Goal: Information Seeking & Learning: Learn about a topic

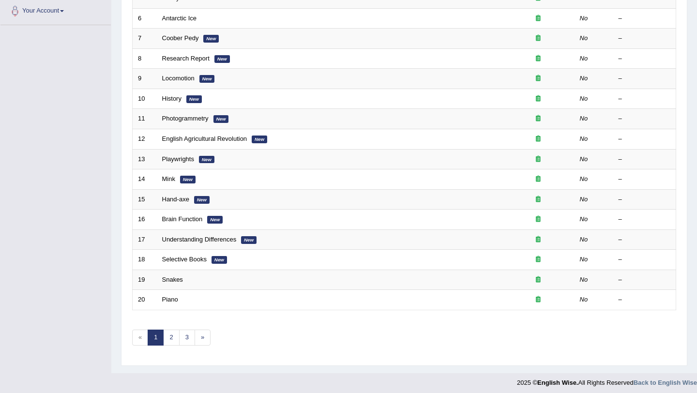
scroll to position [248, 0]
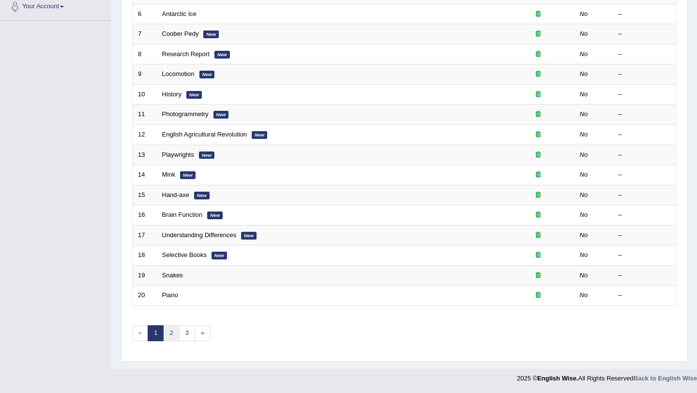
click at [172, 334] on link "2" at bounding box center [171, 333] width 16 height 16
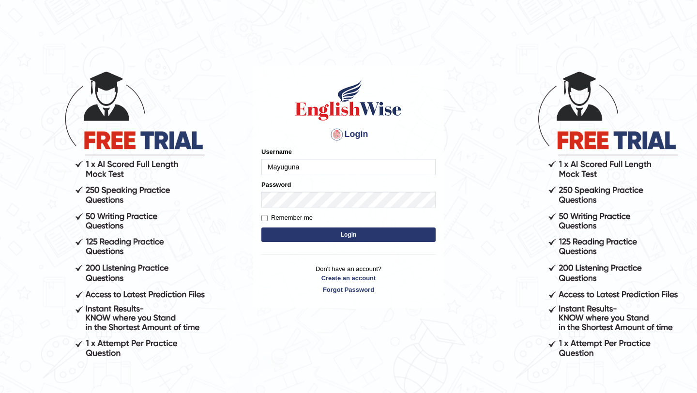
click at [291, 234] on button "Login" at bounding box center [348, 235] width 174 height 15
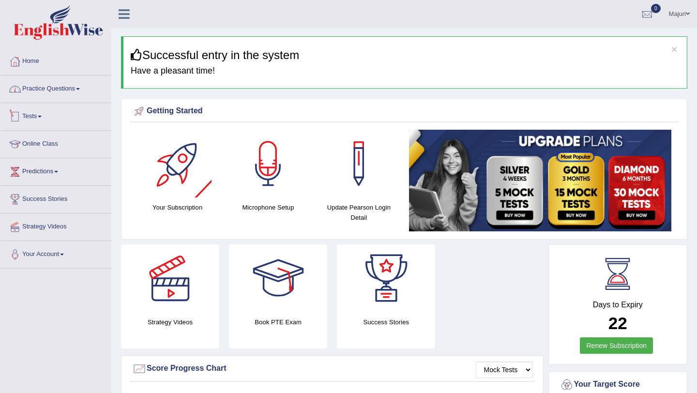
click at [73, 91] on link "Practice Questions" at bounding box center [55, 88] width 110 height 24
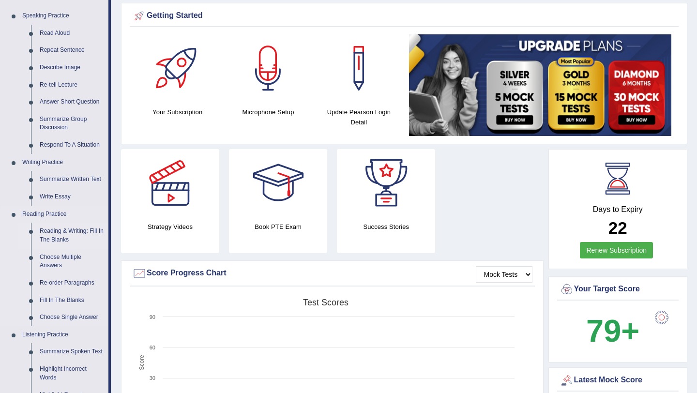
scroll to position [103, 0]
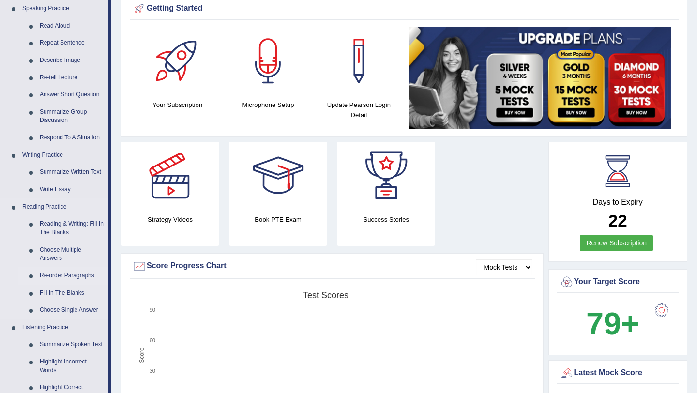
click at [71, 278] on link "Re-order Paragraphs" at bounding box center [71, 275] width 73 height 17
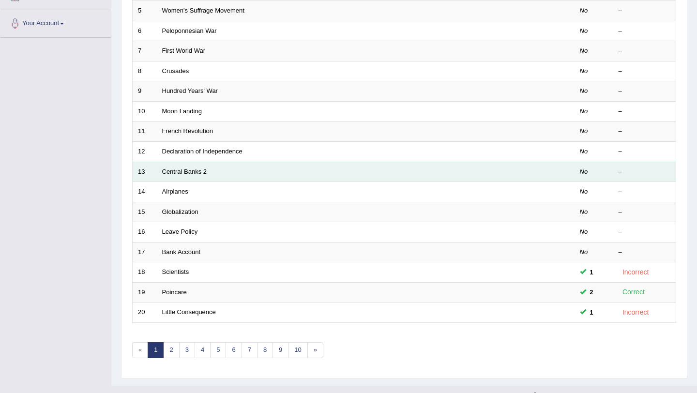
scroll to position [248, 0]
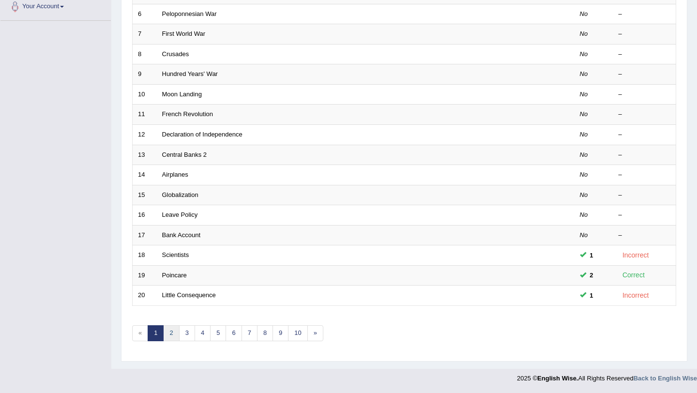
click at [172, 334] on link "2" at bounding box center [171, 333] width 16 height 16
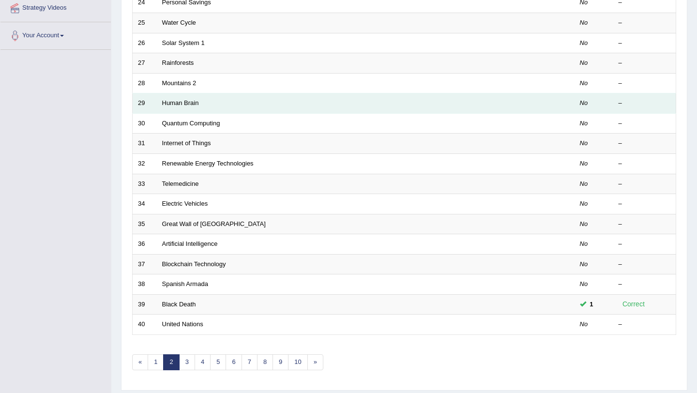
scroll to position [229, 0]
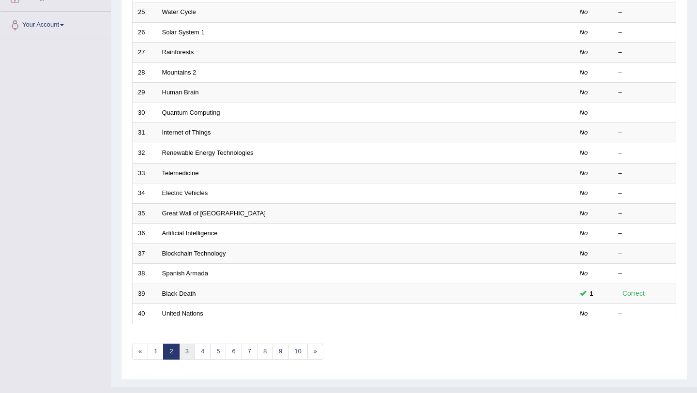
click at [189, 352] on link "3" at bounding box center [187, 352] width 16 height 16
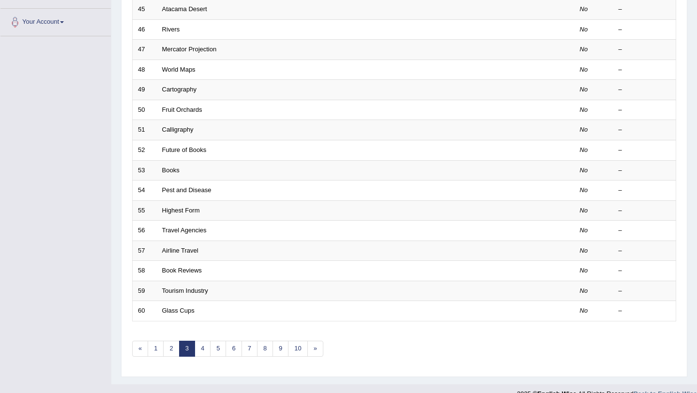
scroll to position [233, 0]
click at [204, 352] on link "4" at bounding box center [203, 348] width 16 height 16
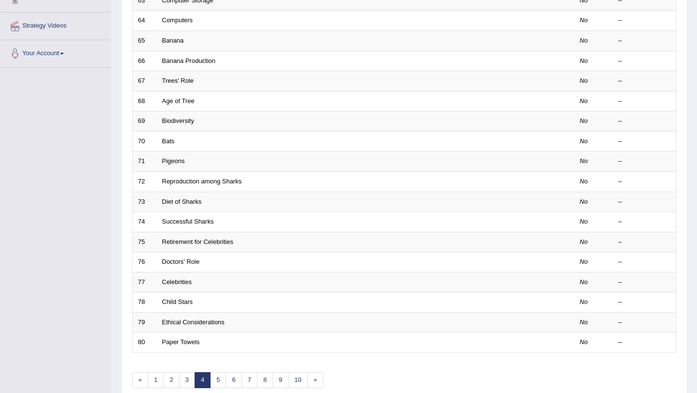
scroll to position [248, 0]
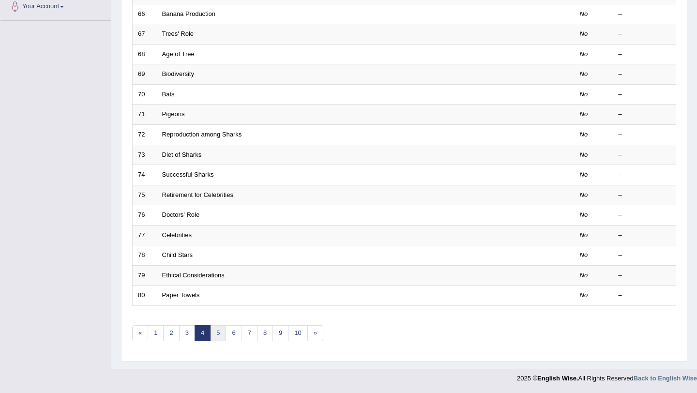
click at [223, 333] on link "5" at bounding box center [218, 333] width 16 height 16
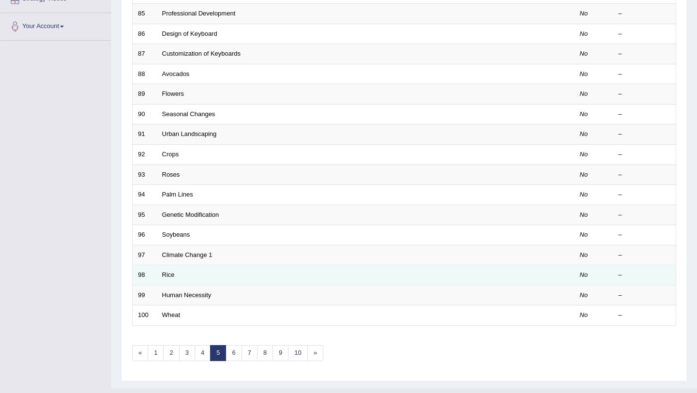
scroll to position [229, 0]
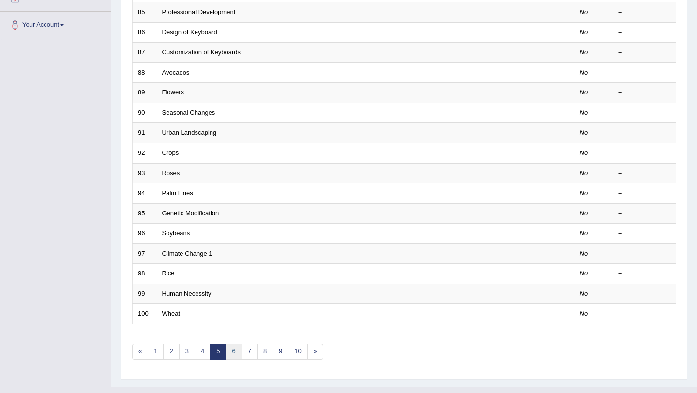
click at [233, 353] on link "6" at bounding box center [234, 352] width 16 height 16
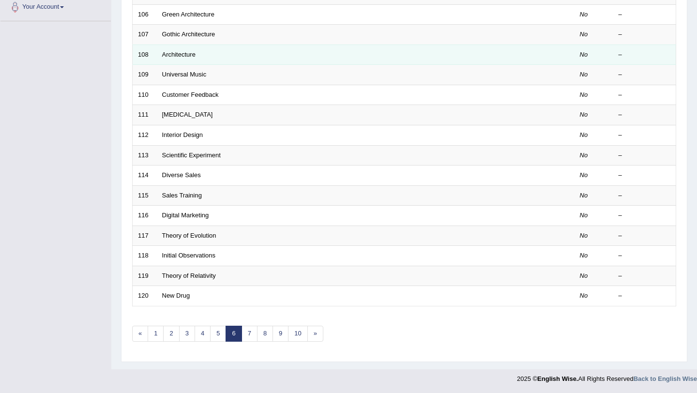
scroll to position [248, 0]
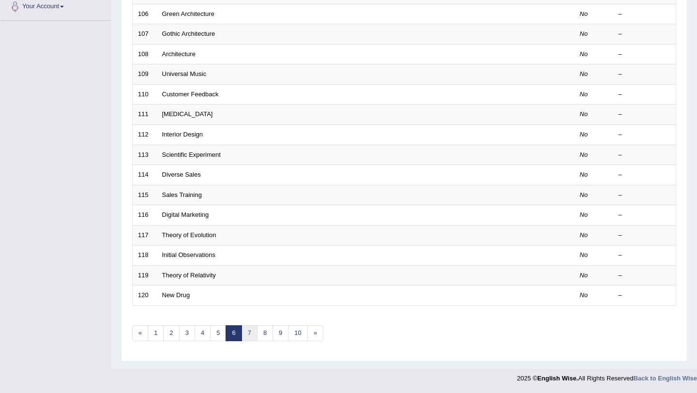
click at [249, 334] on link "7" at bounding box center [250, 333] width 16 height 16
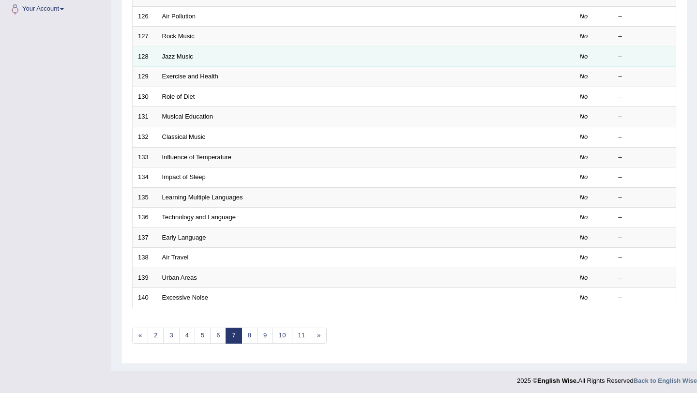
scroll to position [248, 0]
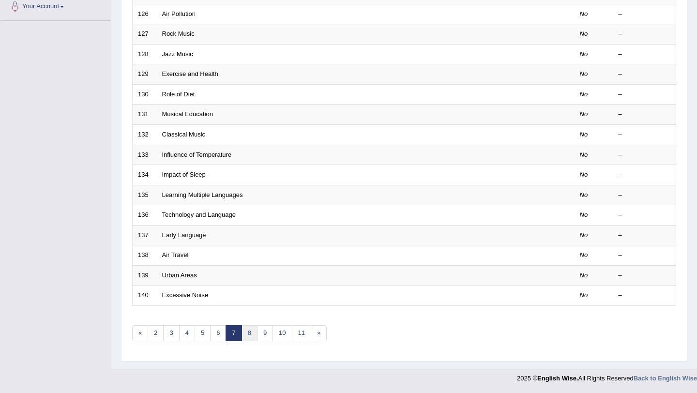
click at [250, 333] on link "8" at bounding box center [250, 333] width 16 height 16
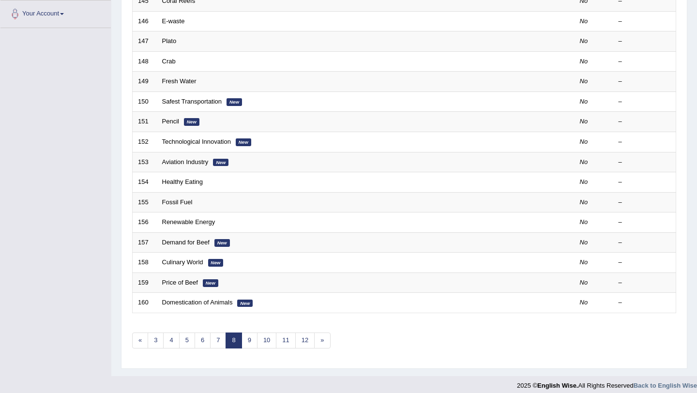
scroll to position [248, 0]
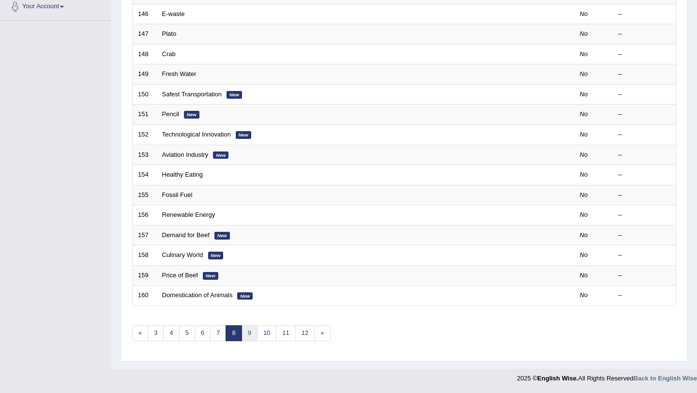
click at [249, 333] on link "9" at bounding box center [250, 333] width 16 height 16
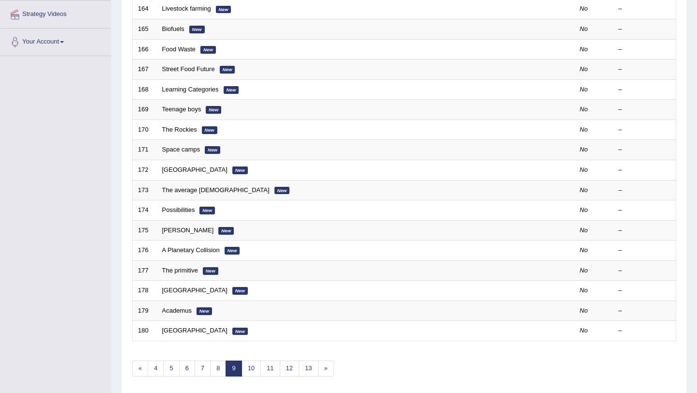
scroll to position [248, 0]
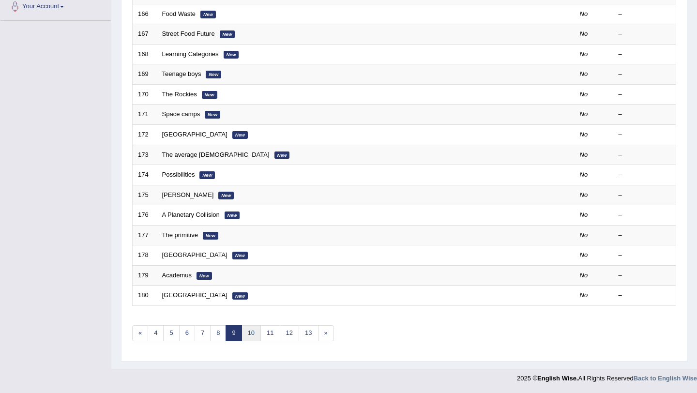
click at [251, 334] on link "10" at bounding box center [251, 333] width 19 height 16
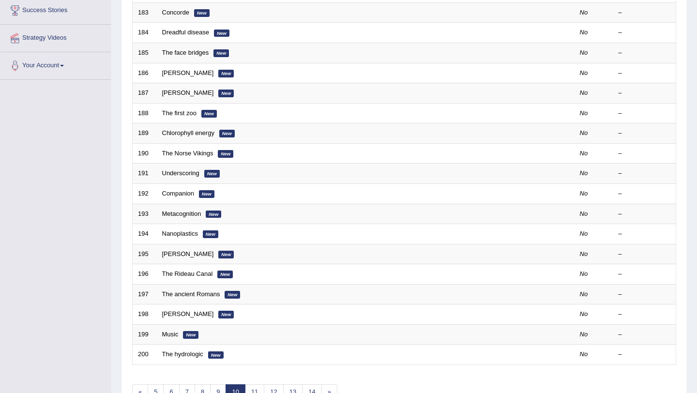
scroll to position [248, 0]
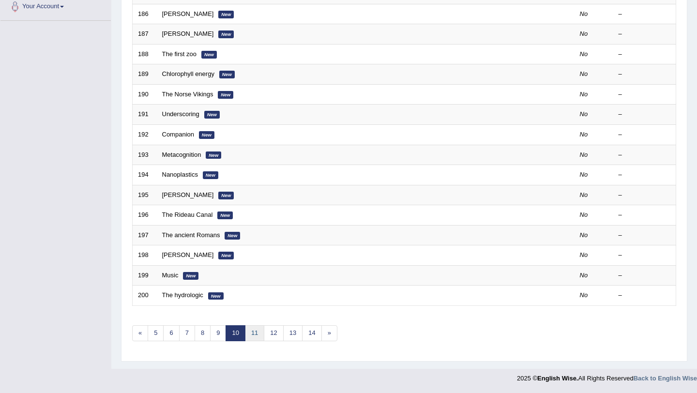
click at [257, 332] on link "11" at bounding box center [254, 333] width 19 height 16
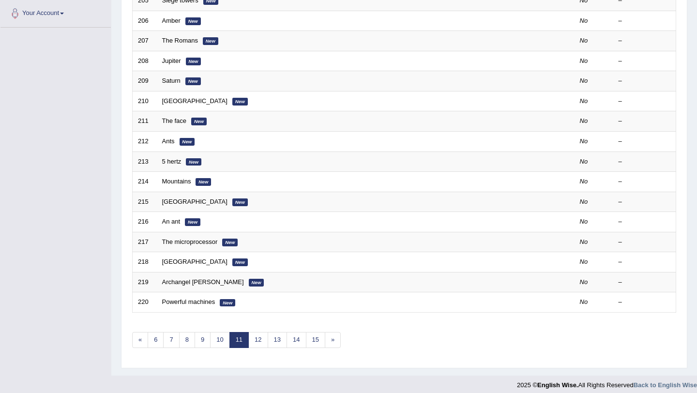
scroll to position [248, 0]
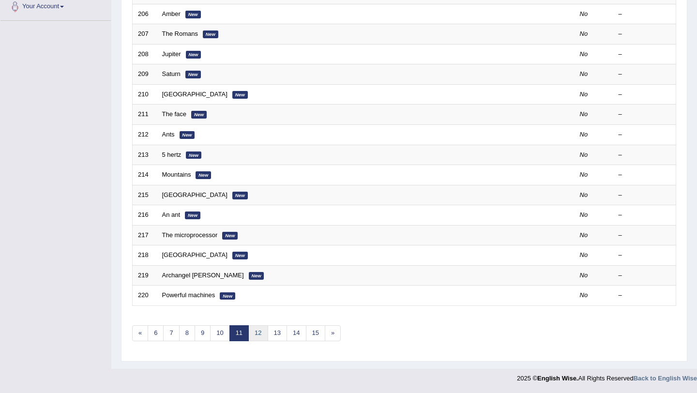
click at [260, 338] on link "12" at bounding box center [257, 333] width 19 height 16
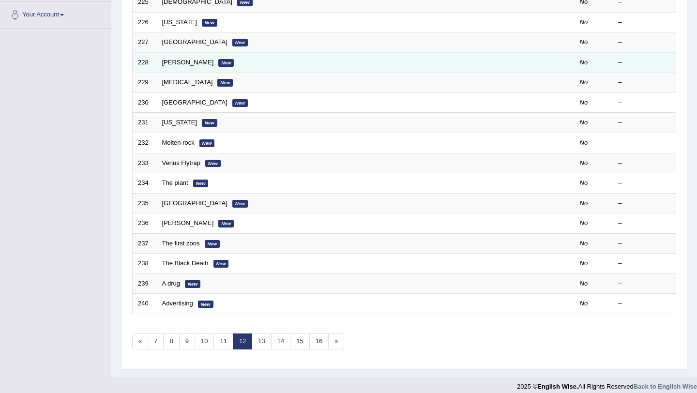
scroll to position [248, 0]
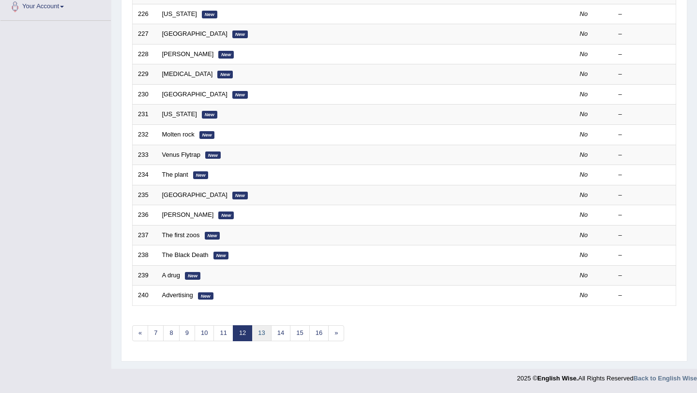
click at [260, 335] on link "13" at bounding box center [261, 333] width 19 height 16
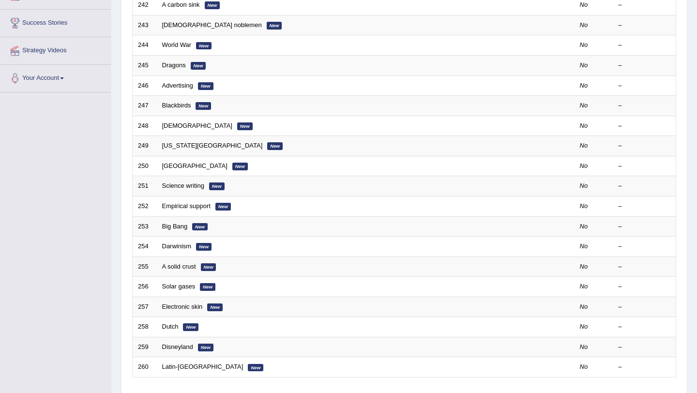
scroll to position [248, 0]
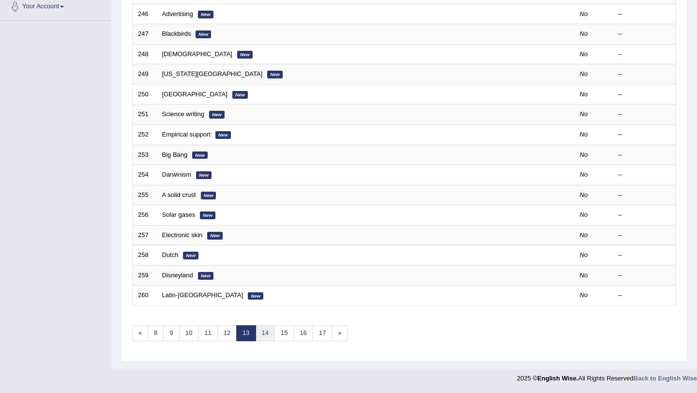
click at [264, 335] on link "14" at bounding box center [265, 333] width 19 height 16
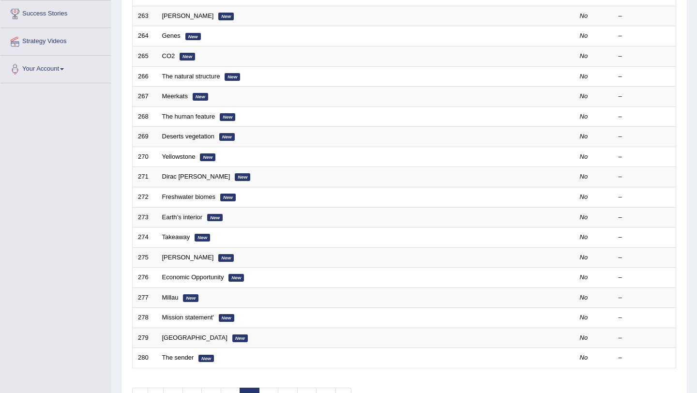
scroll to position [203, 0]
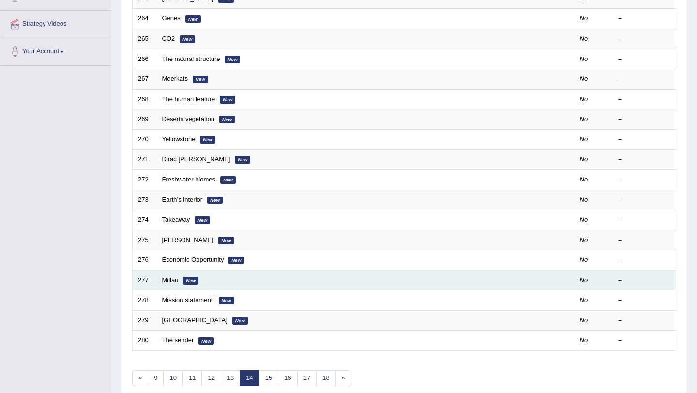
click at [163, 279] on link "Millau" at bounding box center [170, 279] width 16 height 7
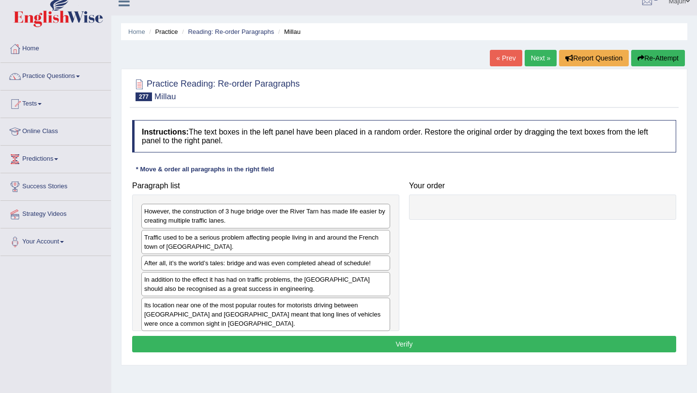
scroll to position [12, 0]
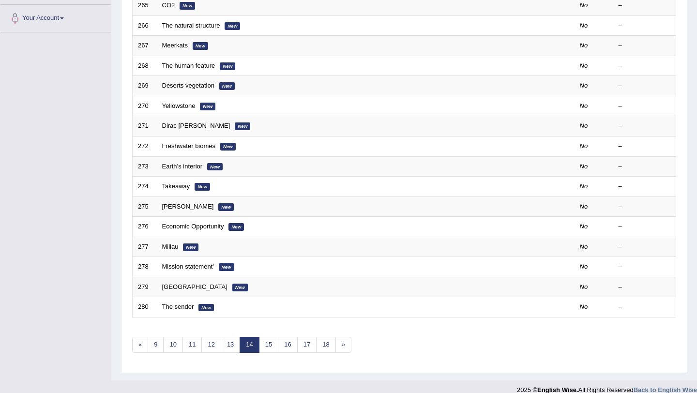
scroll to position [248, 0]
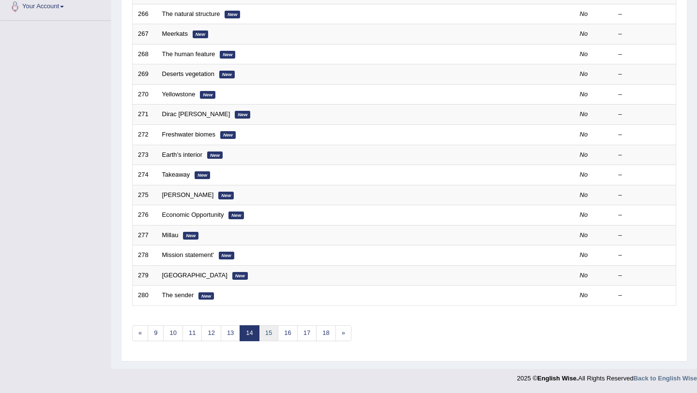
click at [270, 335] on link "15" at bounding box center [268, 333] width 19 height 16
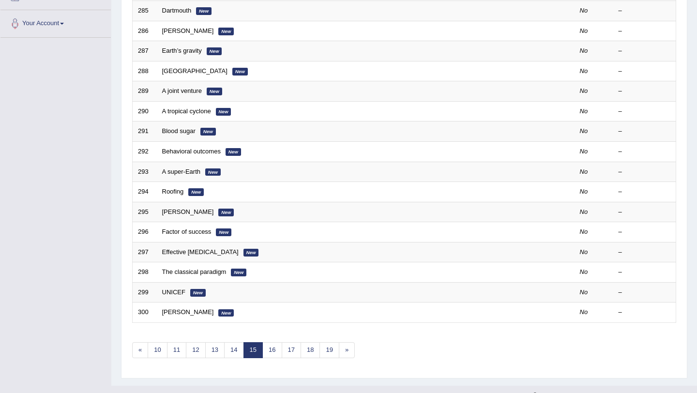
scroll to position [231, 0]
click at [274, 347] on link "16" at bounding box center [271, 350] width 19 height 16
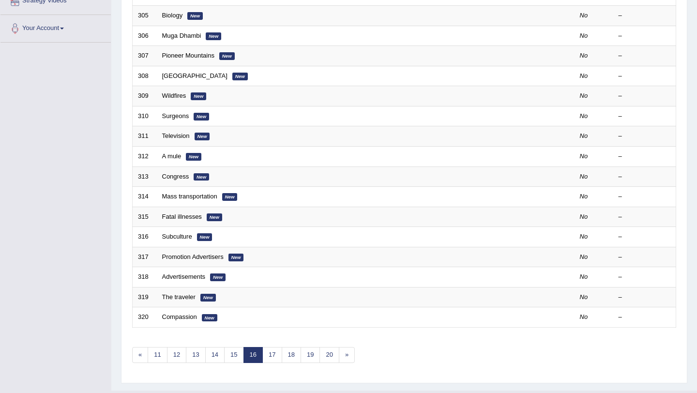
scroll to position [229, 0]
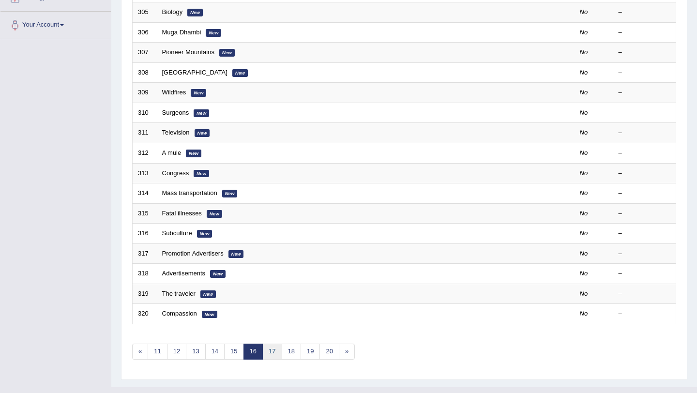
click at [275, 353] on link "17" at bounding box center [271, 352] width 19 height 16
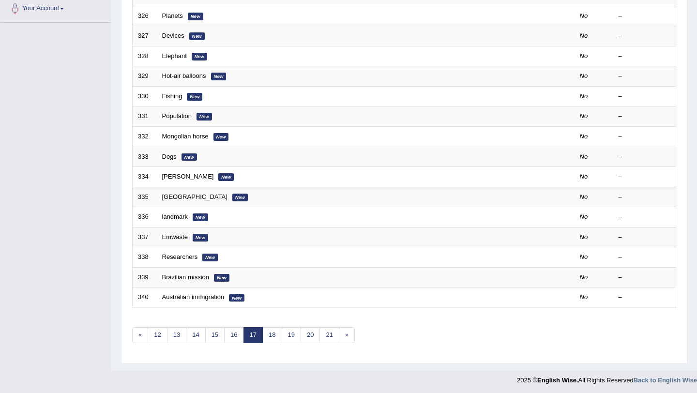
scroll to position [248, 0]
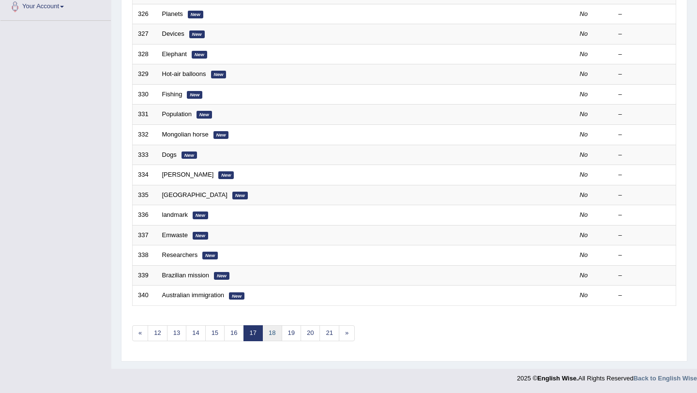
click at [274, 337] on link "18" at bounding box center [271, 333] width 19 height 16
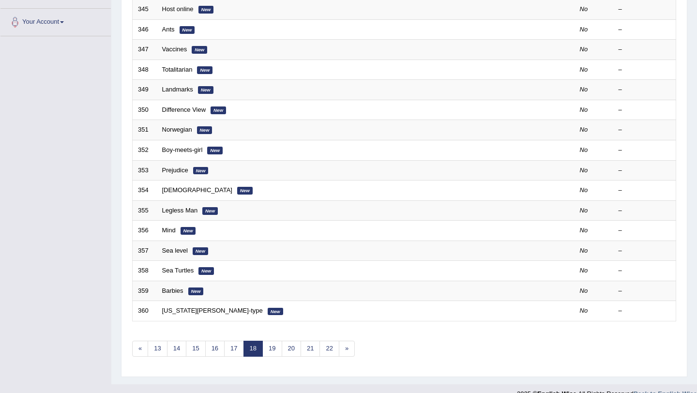
scroll to position [237, 0]
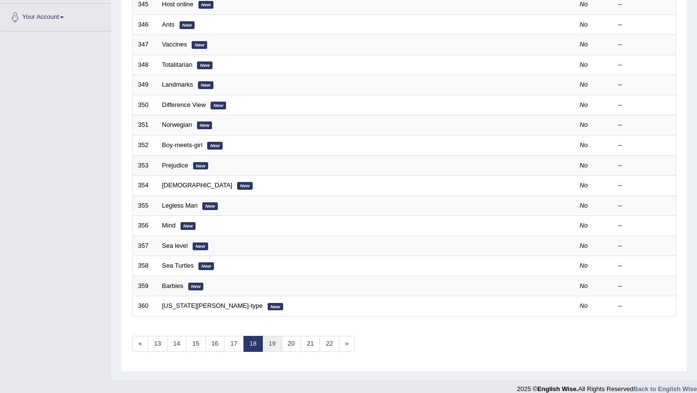
click at [272, 342] on link "19" at bounding box center [271, 344] width 19 height 16
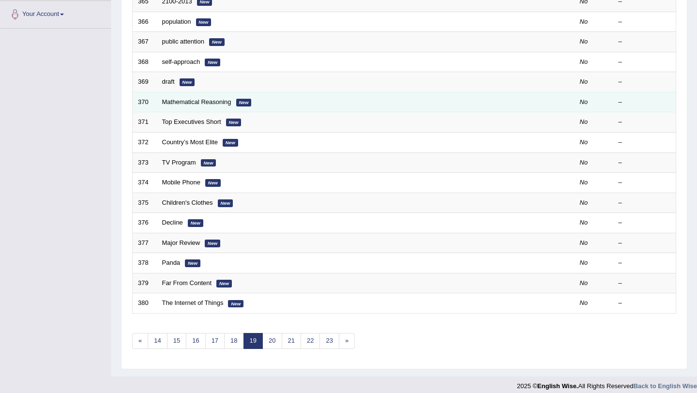
scroll to position [248, 0]
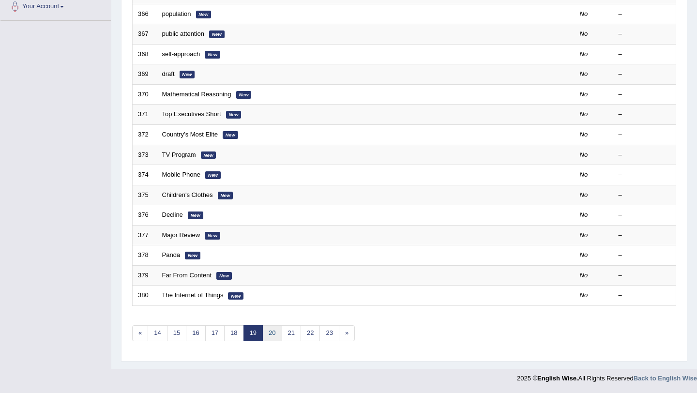
click at [275, 328] on link "20" at bounding box center [271, 333] width 19 height 16
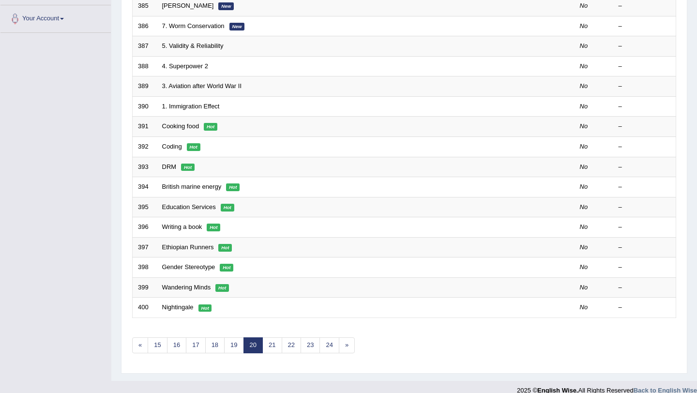
scroll to position [248, 0]
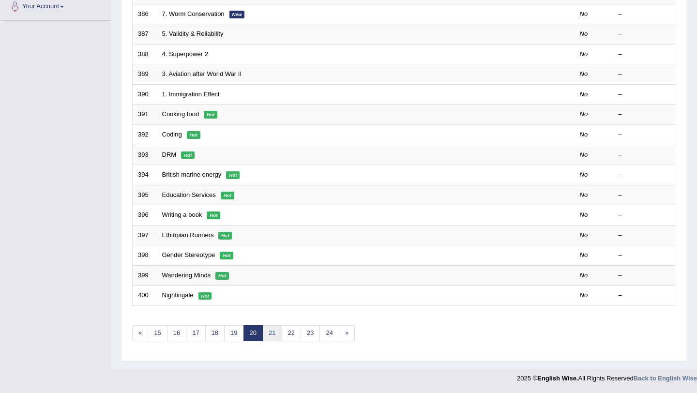
click at [274, 335] on link "21" at bounding box center [271, 333] width 19 height 16
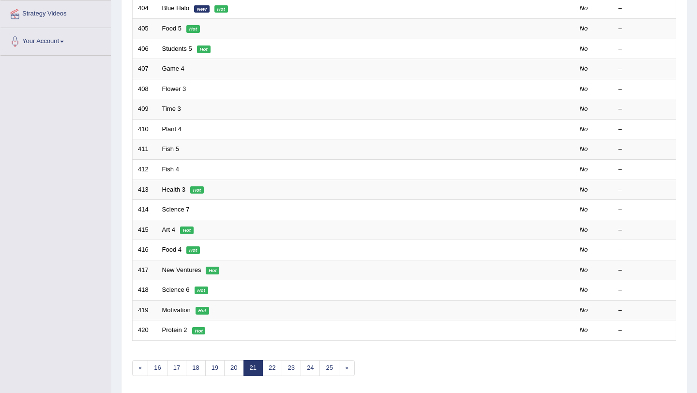
scroll to position [217, 0]
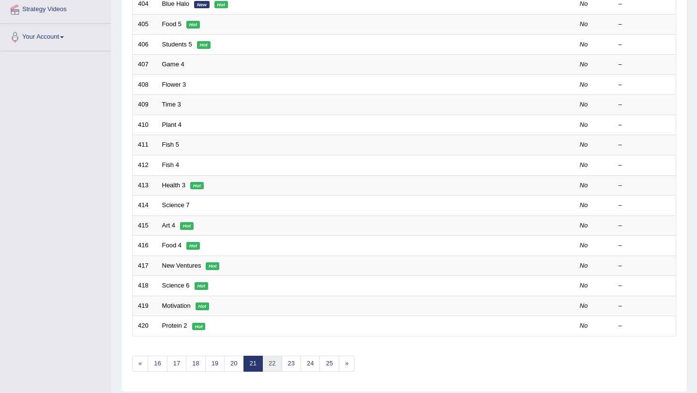
click at [274, 366] on link "22" at bounding box center [271, 364] width 19 height 16
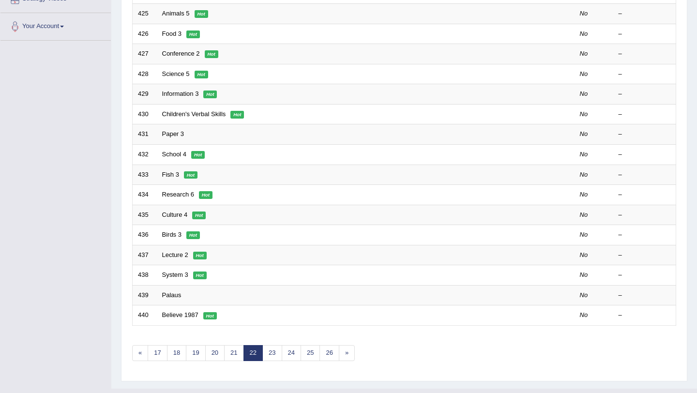
scroll to position [238, 0]
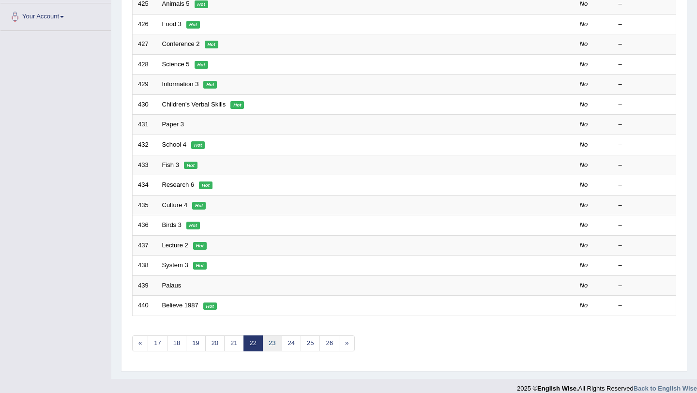
click at [277, 344] on link "23" at bounding box center [271, 344] width 19 height 16
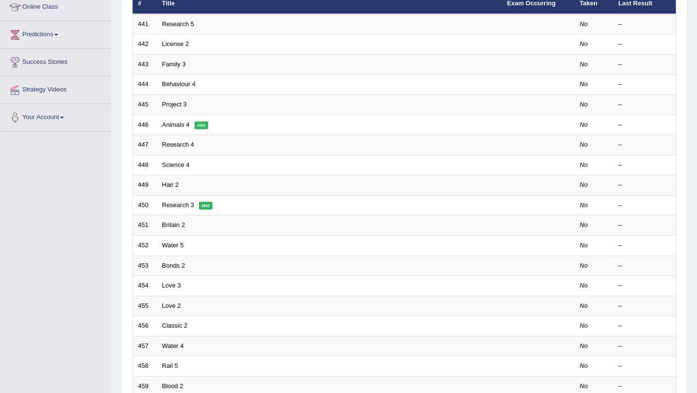
scroll to position [248, 0]
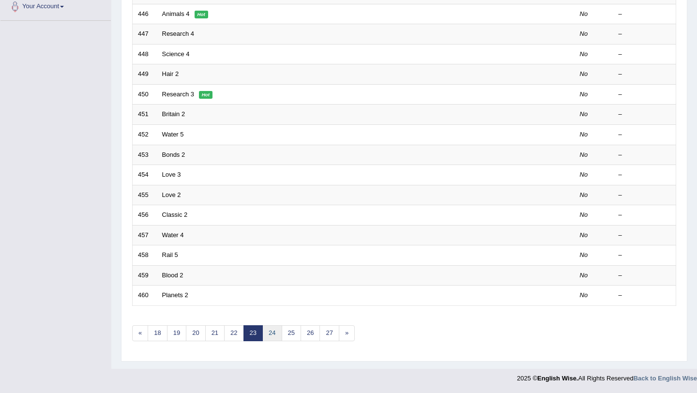
click at [277, 333] on link "24" at bounding box center [271, 333] width 19 height 16
